Goal: Transaction & Acquisition: Purchase product/service

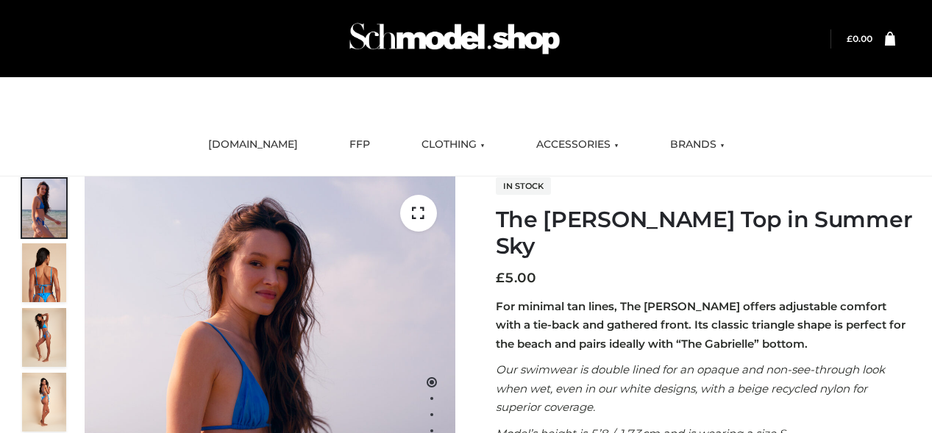
scroll to position [177, 0]
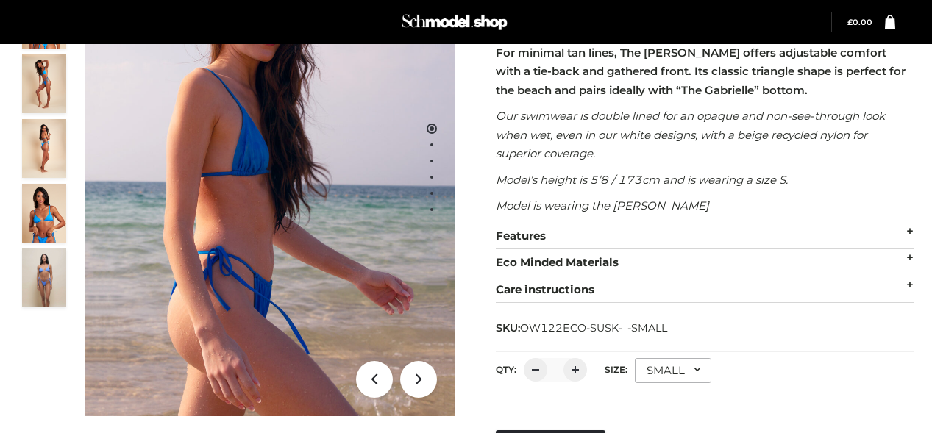
click at [671, 358] on div "SMALL" at bounding box center [673, 370] width 76 height 25
click at [0, 0] on li "SMALL" at bounding box center [0, 0] width 0 height 0
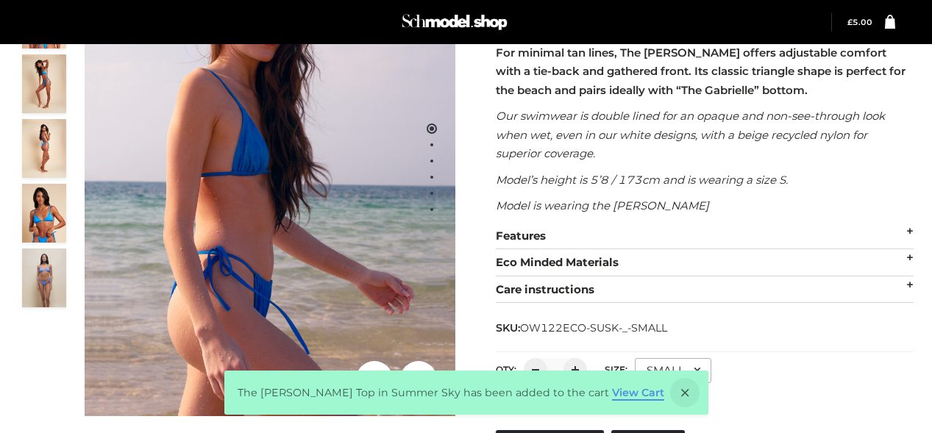
click at [616, 399] on link "View Cart" at bounding box center [638, 392] width 52 height 13
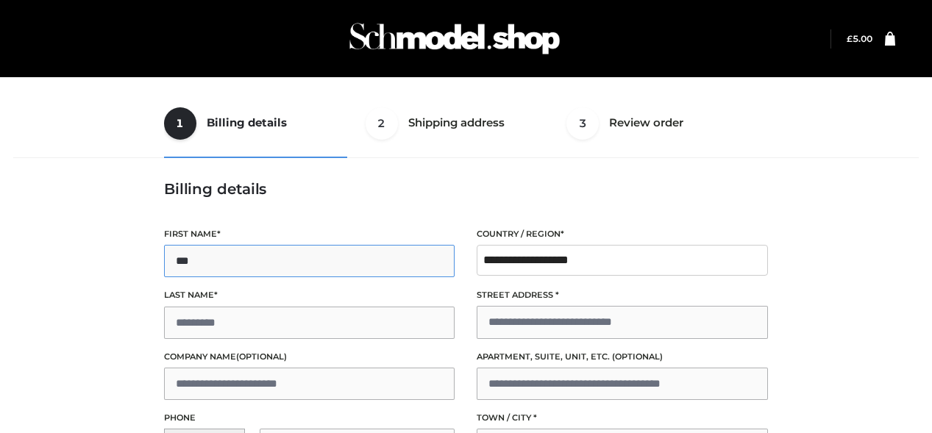
type input "***"
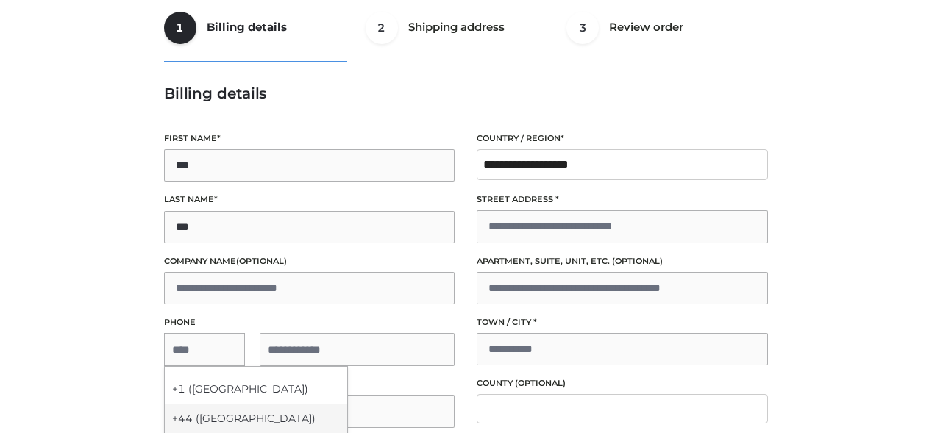
click at [252, 418] on div "+44 (UK)" at bounding box center [256, 419] width 182 height 29
select select "***"
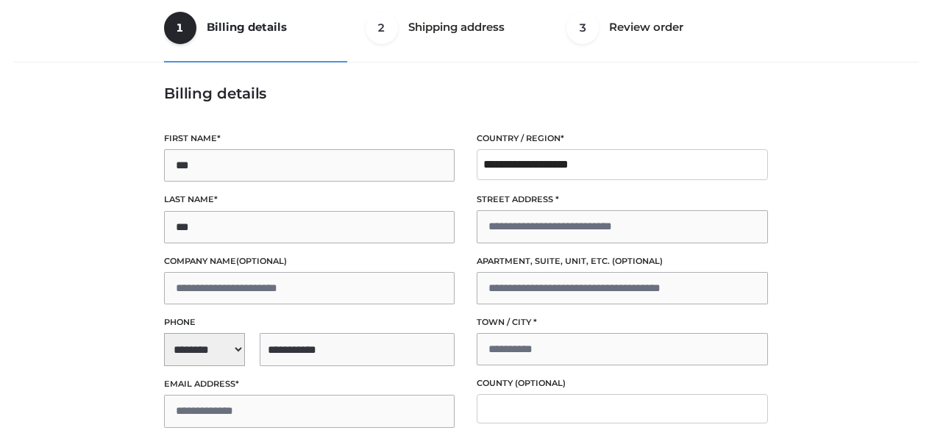
type input "**********"
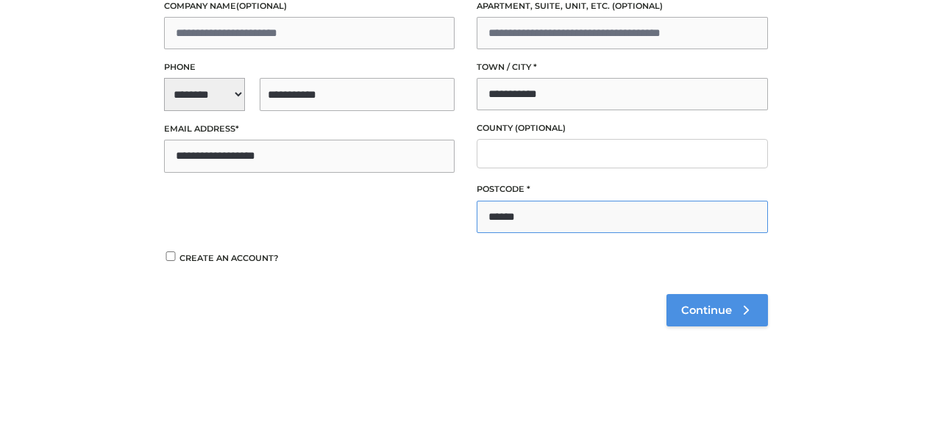
type input "******"
click at [716, 310] on span "Continue" at bounding box center [706, 310] width 51 height 13
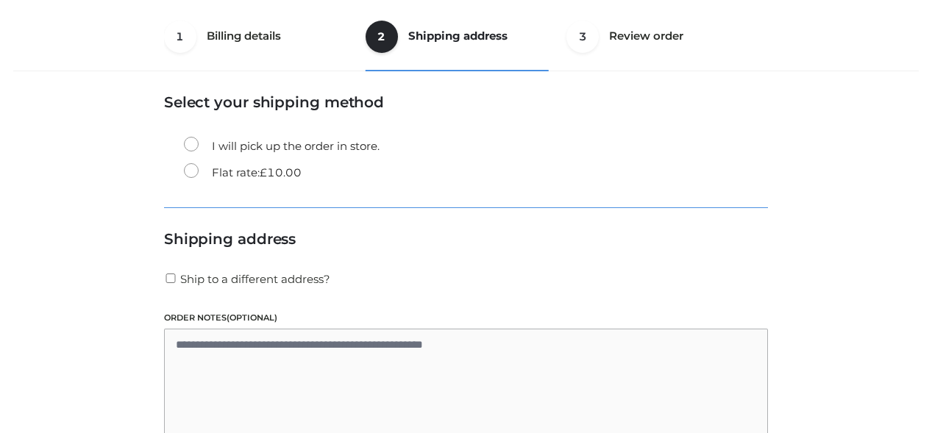
scroll to position [95, 0]
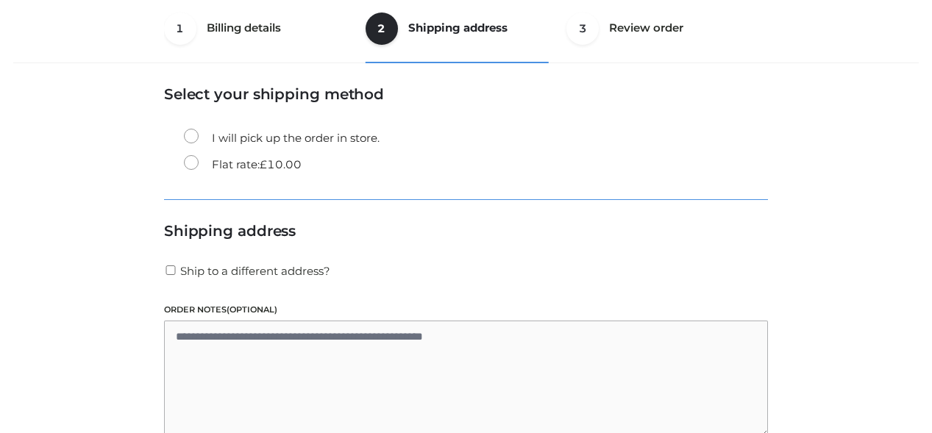
click at [294, 171] on label "Flat rate: £ 10.00" at bounding box center [243, 164] width 118 height 19
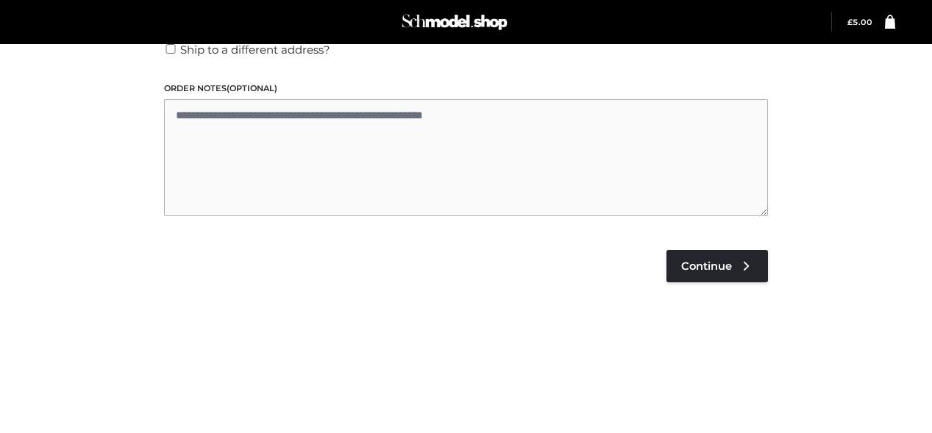
scroll to position [341, 0]
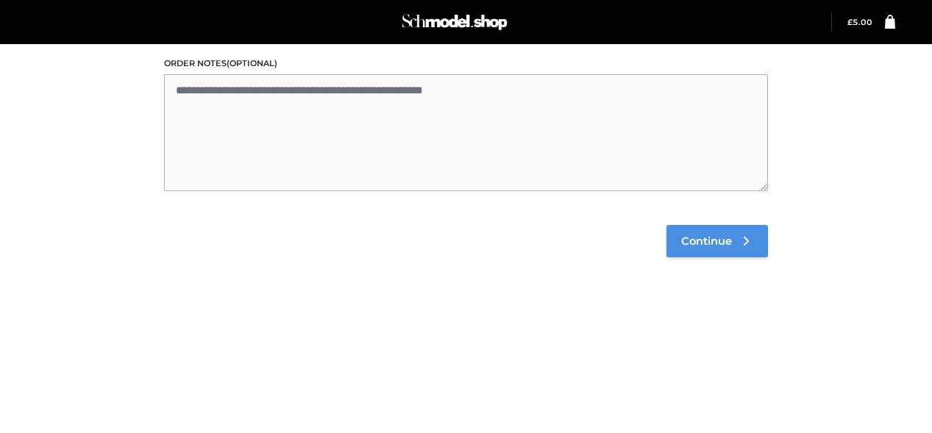
click at [721, 231] on link "Continue" at bounding box center [716, 241] width 101 height 32
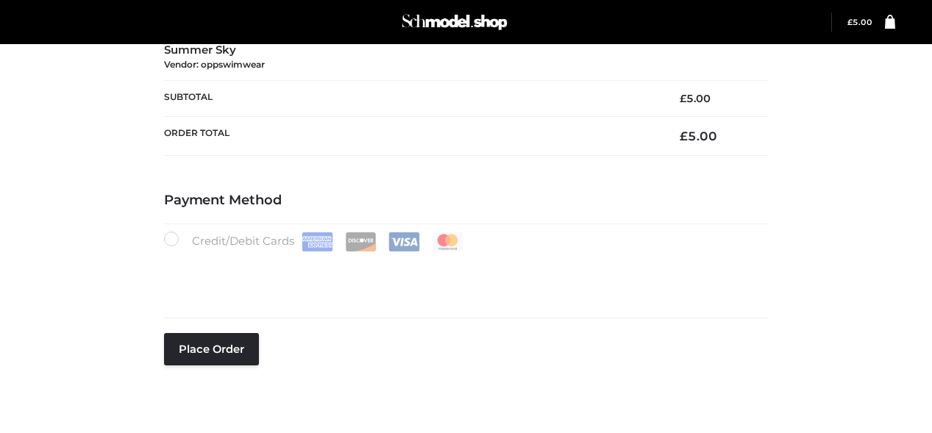
scroll to position [299, 0]
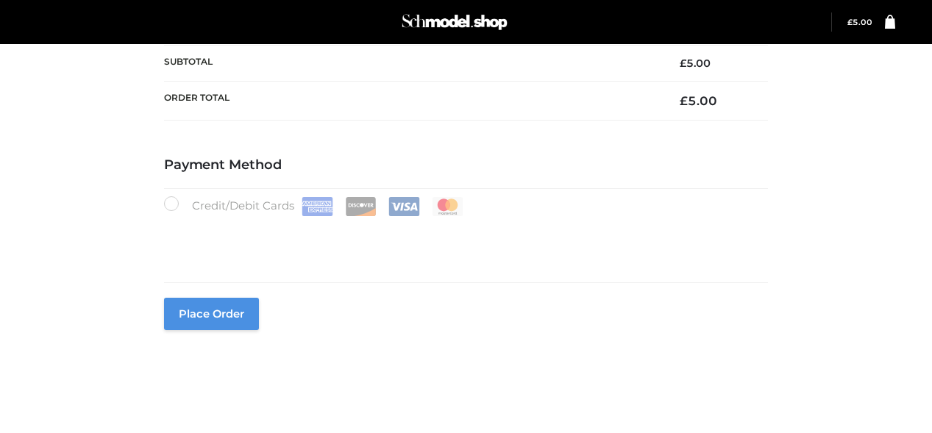
type button "Place order"
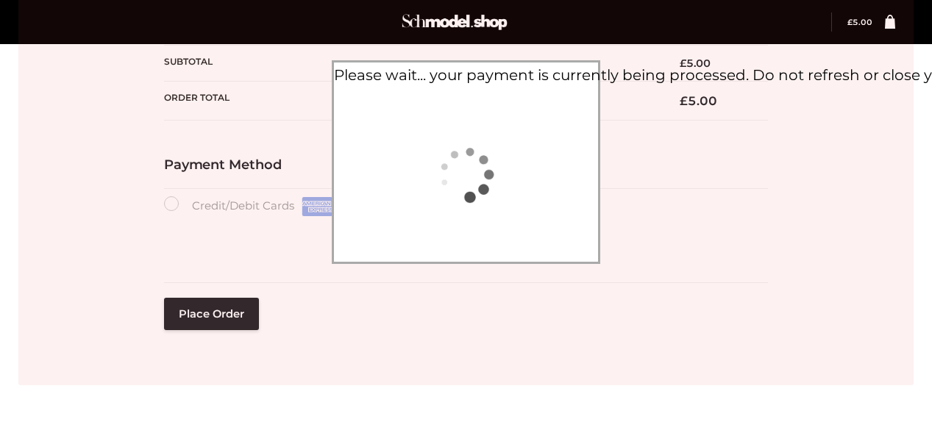
click at [451, 84] on div "Please wait... your payment is currently being processed. Do not refresh or clo…" at bounding box center [466, 75] width 264 height 25
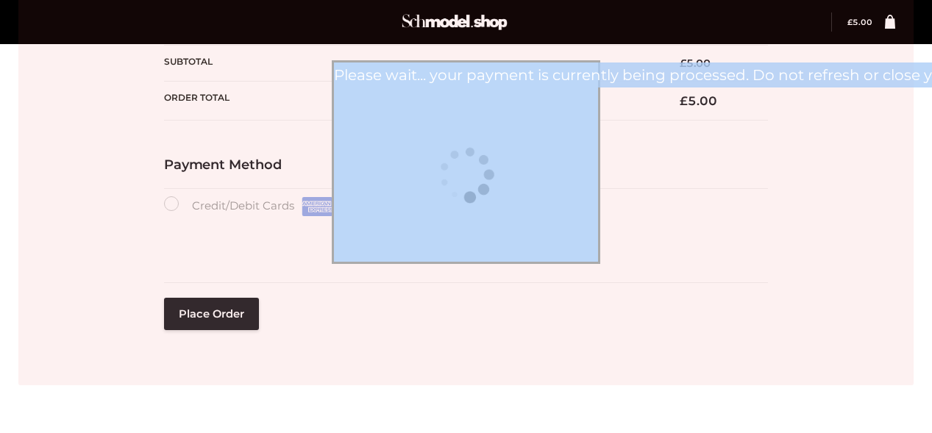
click at [451, 84] on div "Please wait... your payment is currently being processed. Do not refresh or clo…" at bounding box center [466, 75] width 264 height 25
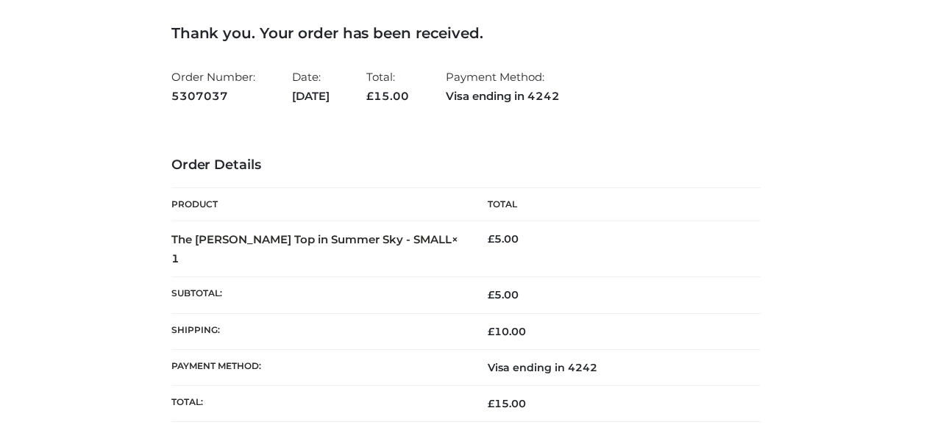
scroll to position [111, 0]
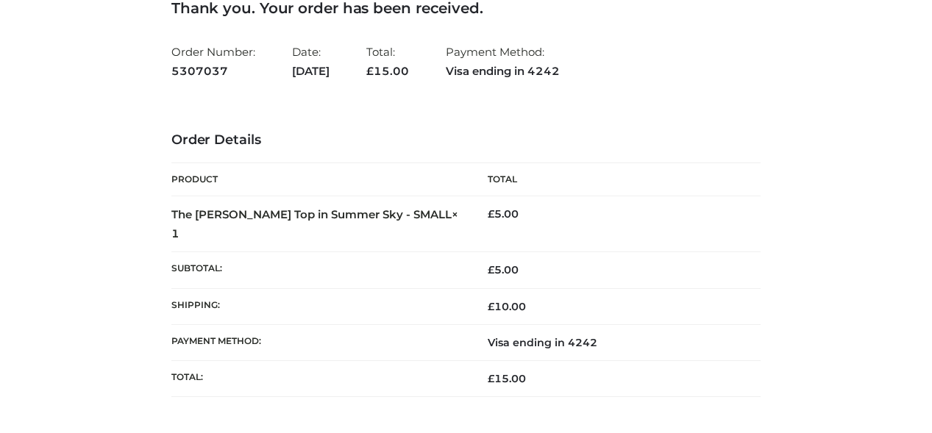
click at [176, 65] on strong "5307037" at bounding box center [213, 71] width 84 height 19
copy strong "5307037"
